Goal: Check status: Check status

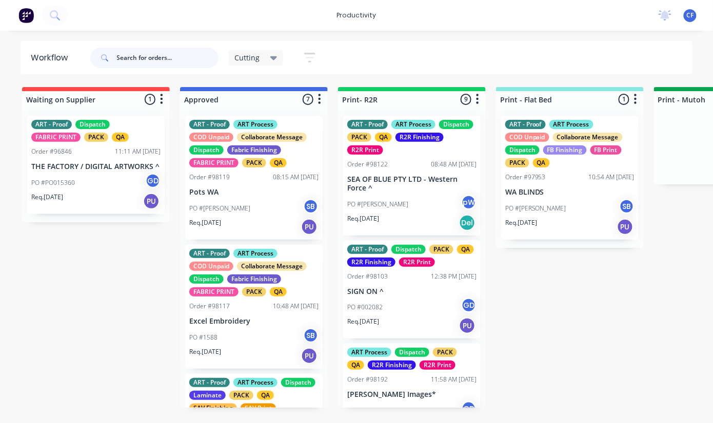
click at [128, 54] on input "text" at bounding box center [168, 58] width 102 height 21
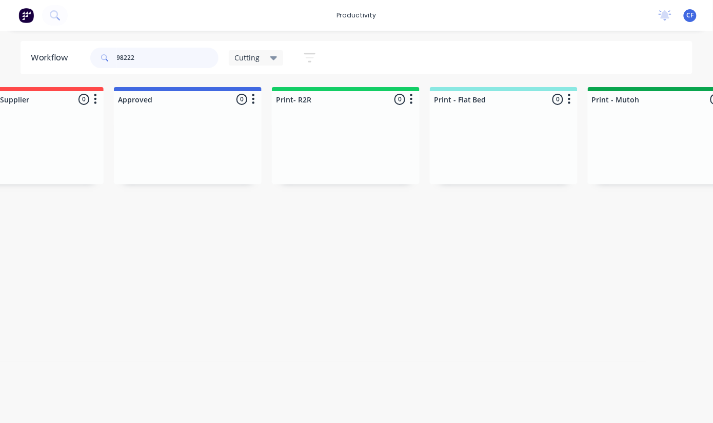
scroll to position [0, 4]
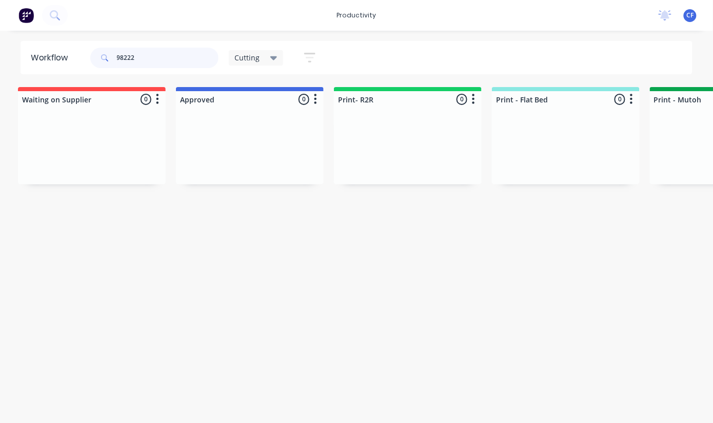
type input "98222"
click at [265, 59] on div "Cutting" at bounding box center [256, 57] width 43 height 9
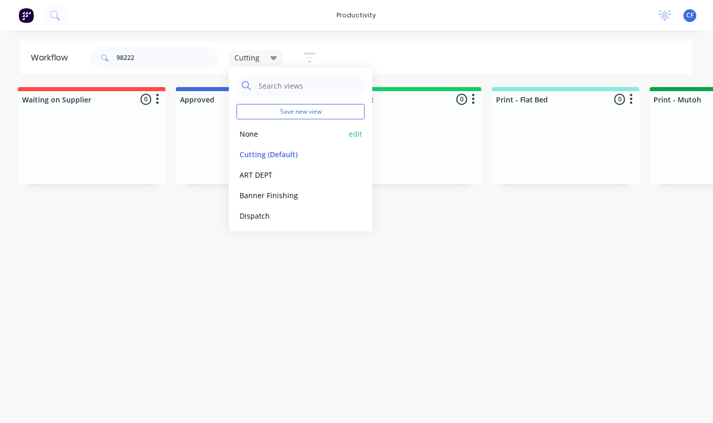
click at [252, 138] on button "None" at bounding box center [290, 134] width 109 height 12
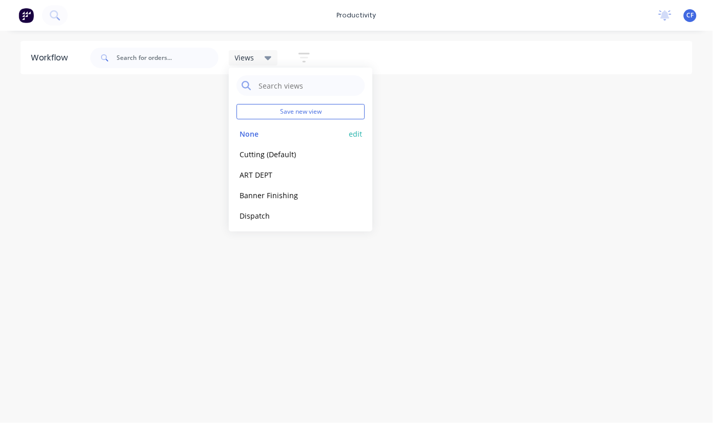
scroll to position [0, 0]
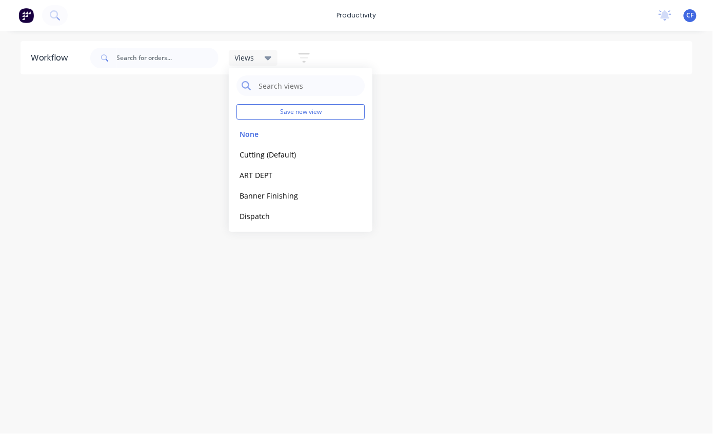
click at [168, 105] on div "Loading..." at bounding box center [356, 99] width 713 height 25
click at [162, 58] on input "text" at bounding box center [168, 58] width 102 height 21
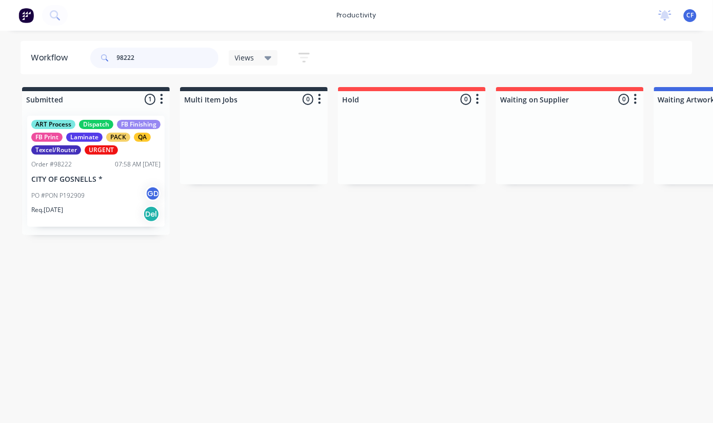
type input "98222"
click at [57, 190] on div "PO #PON P192909 GD" at bounding box center [95, 195] width 129 height 19
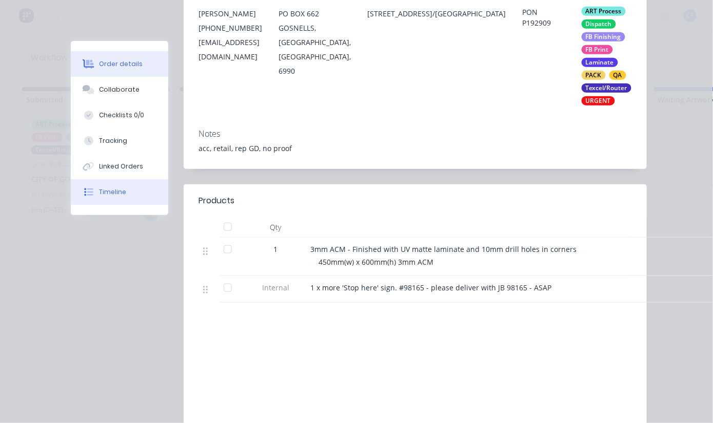
scroll to position [205, 0]
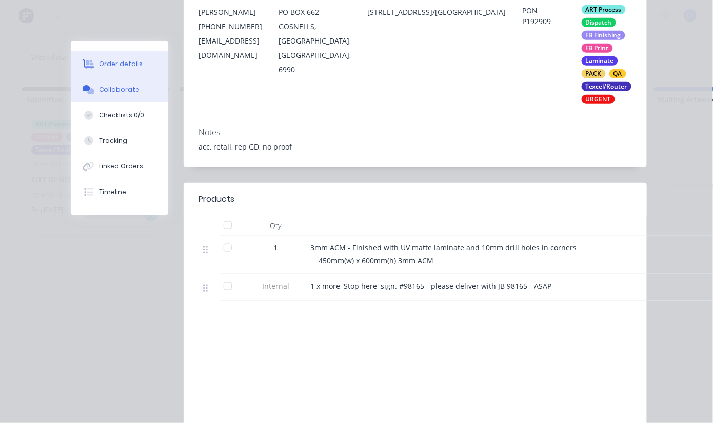
click at [118, 83] on button "Collaborate" at bounding box center [119, 90] width 97 height 26
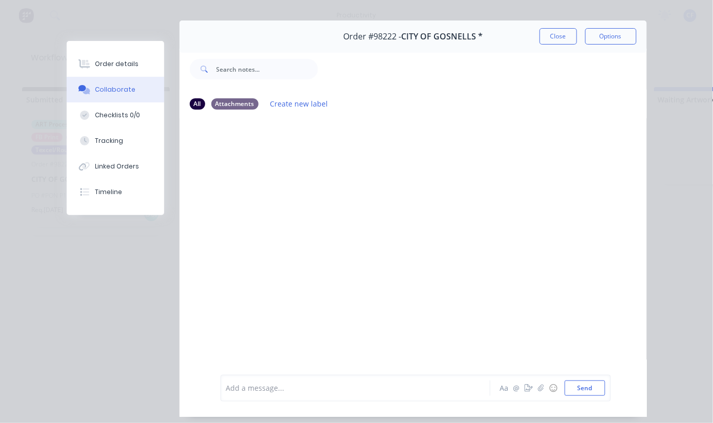
scroll to position [0, 0]
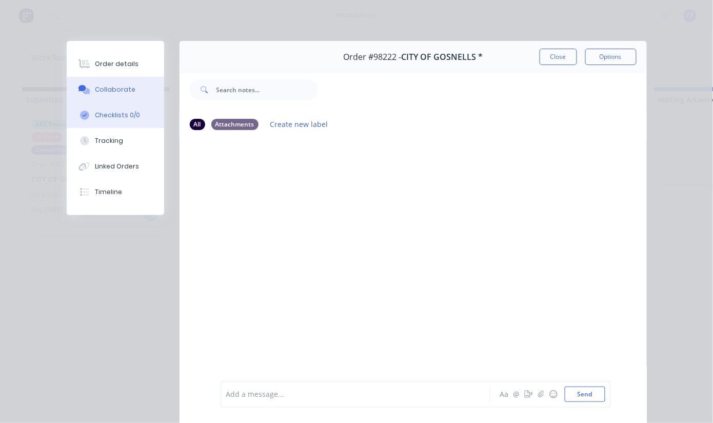
click at [108, 111] on div "Checklists 0/0" at bounding box center [117, 115] width 45 height 9
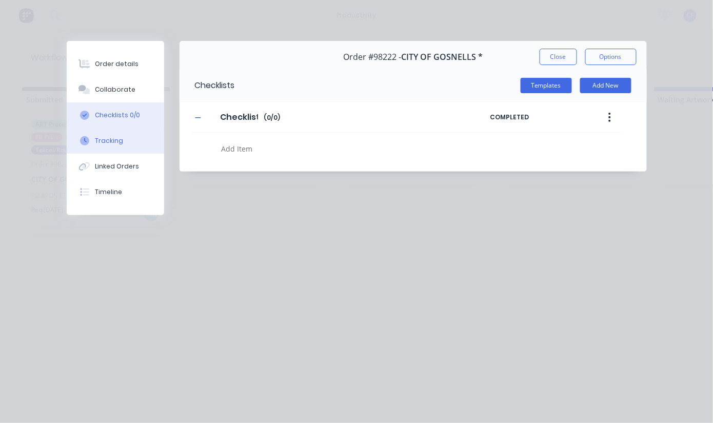
click at [109, 143] on div "Tracking" at bounding box center [109, 140] width 28 height 9
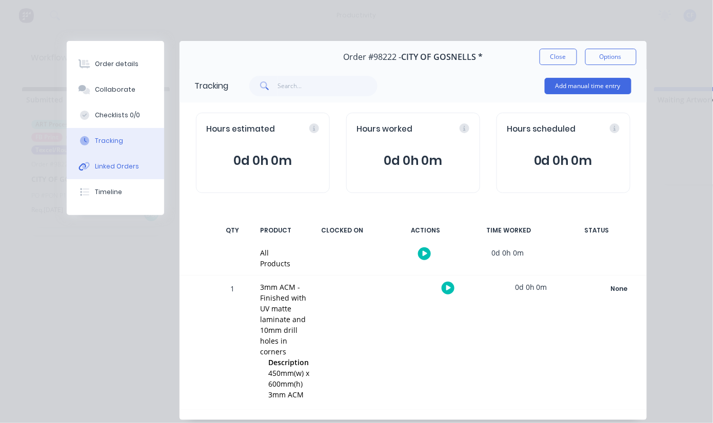
click at [119, 163] on div "Linked Orders" at bounding box center [117, 166] width 44 height 9
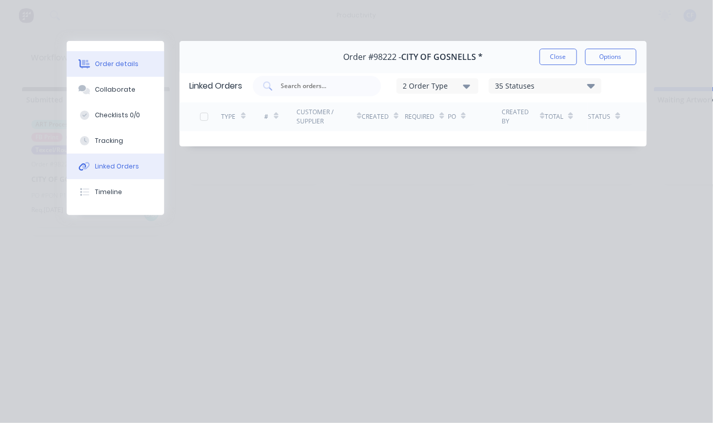
click at [119, 65] on div "Order details" at bounding box center [117, 63] width 44 height 9
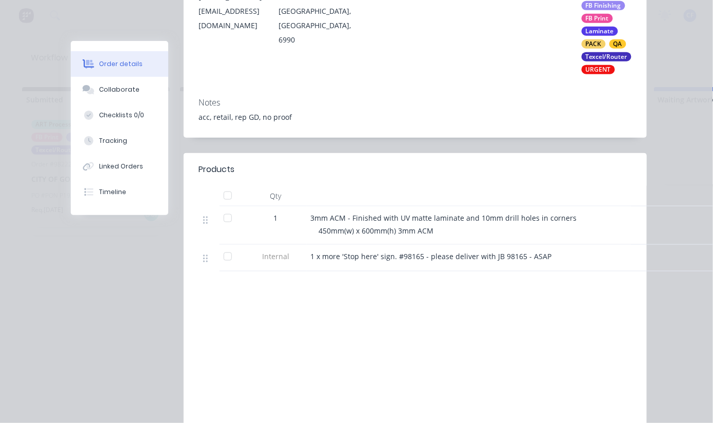
scroll to position [273, 0]
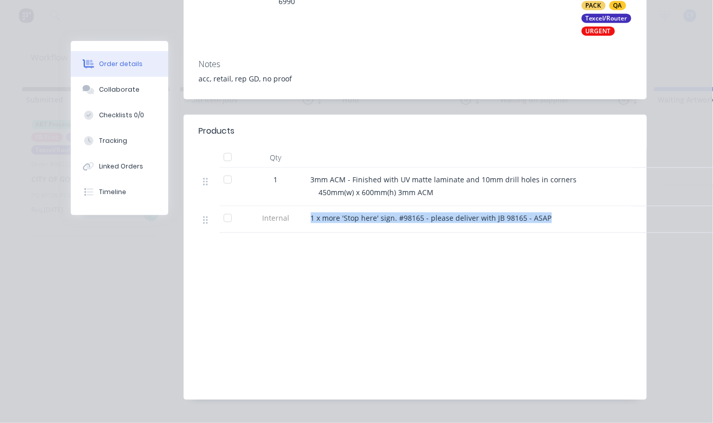
drag, startPoint x: 547, startPoint y: 216, endPoint x: 289, endPoint y: 225, distance: 257.5
click at [289, 225] on div "Internal 1 x more 'Stop here' sign. #98165 - please deliver with JB 98165 - ASAP" at bounding box center [415, 220] width 432 height 27
click at [382, 222] on span "1 x more 'Stop here' sign. #98165 - please deliver with JB 98165 - ASAP" at bounding box center [431, 218] width 241 height 10
